Goal: Navigation & Orientation: Find specific page/section

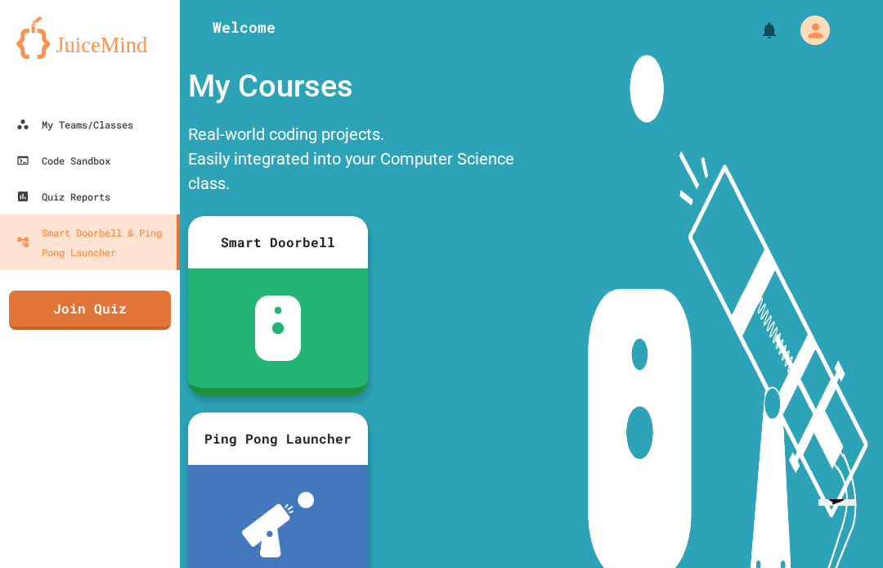
click at [130, 124] on div "My Teams/Classes" at bounding box center [74, 125] width 117 height 20
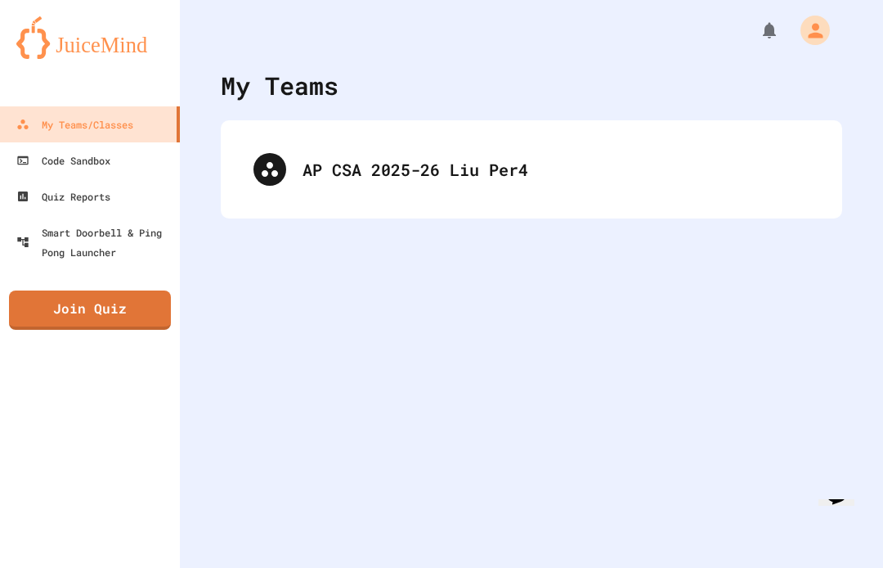
click at [598, 161] on div "AP CSA 2025-26 Liu Per4" at bounding box center [556, 169] width 507 height 25
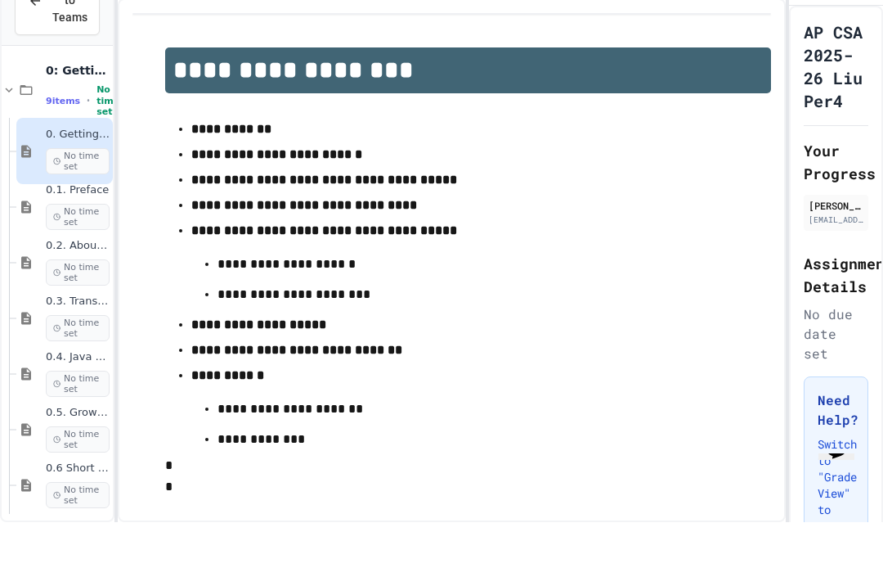
scroll to position [38, 0]
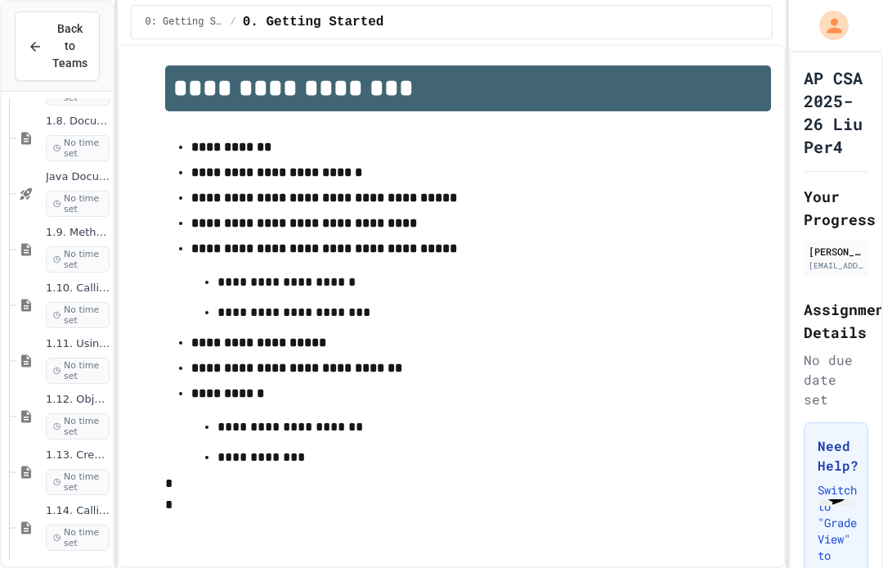
click at [46, 501] on div "1.14. Calling Instance Methods No time set" at bounding box center [64, 527] width 97 height 66
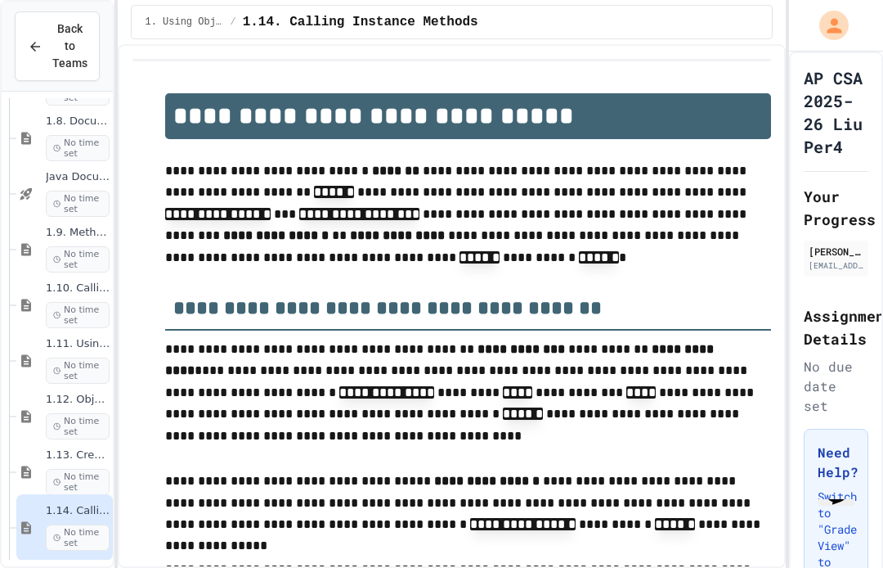
scroll to position [46, 0]
